Goal: Information Seeking & Learning: Learn about a topic

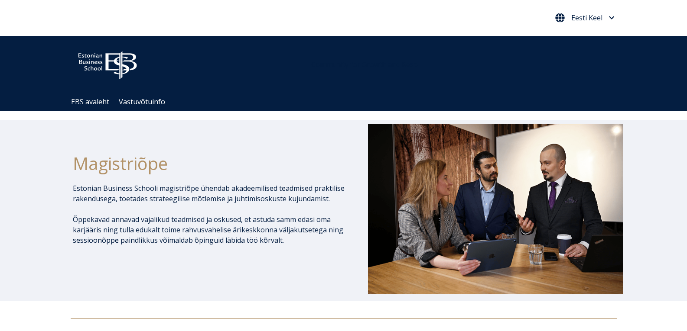
click at [602, 17] on span "Eesti Keel" at bounding box center [586, 17] width 31 height 7
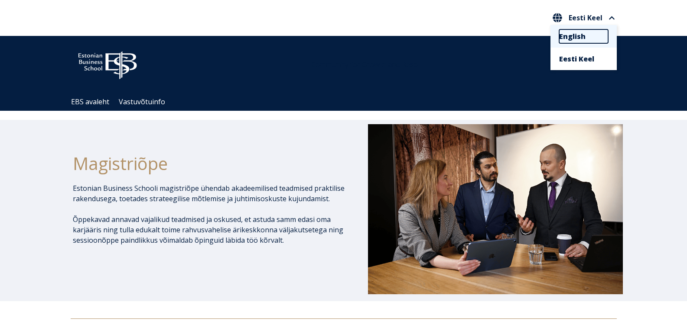
click at [590, 38] on link "English" at bounding box center [583, 36] width 49 height 14
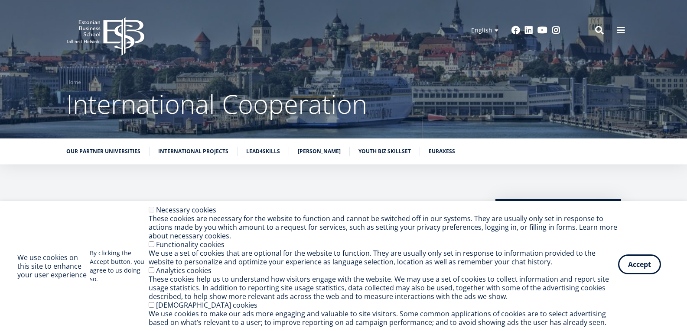
click at [629, 263] on button "Accept" at bounding box center [639, 265] width 43 height 20
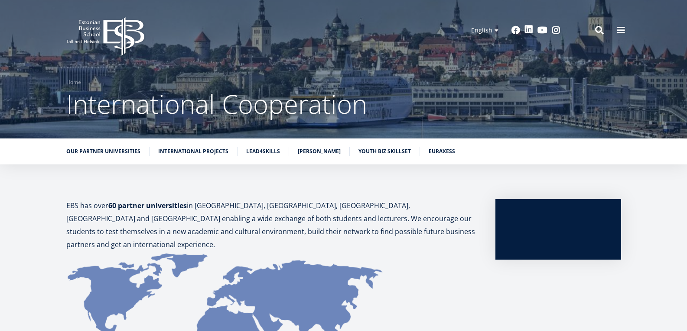
click at [530, 29] on link "Linkedin" at bounding box center [528, 29] width 9 height 9
